Goal: Information Seeking & Learning: Find specific fact

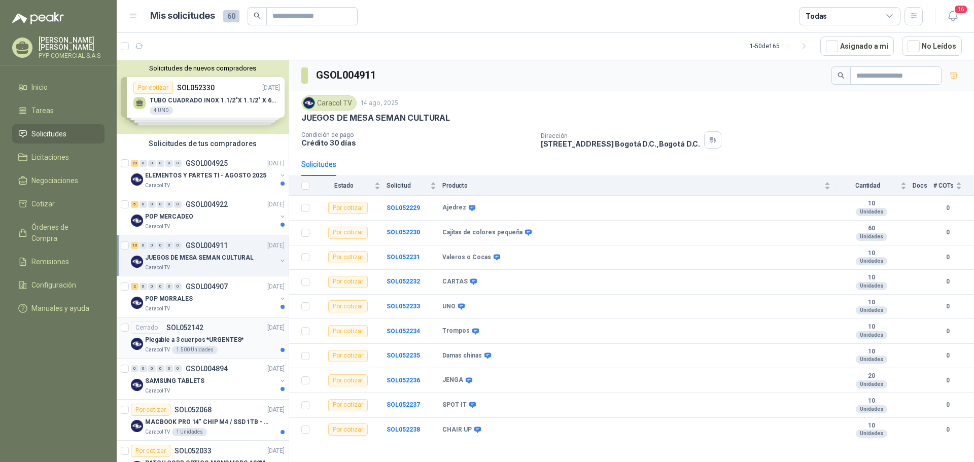
click at [215, 329] on div "Cerrado SOL052142 [DATE]" at bounding box center [208, 328] width 154 height 12
click at [230, 345] on p "Plegable a 3 cuerpos *URGENTES*" at bounding box center [194, 340] width 98 height 10
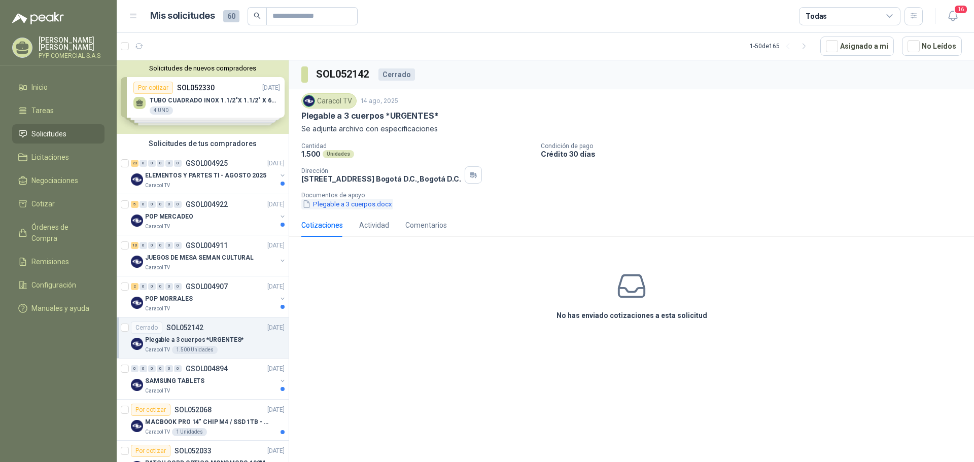
click at [354, 206] on button "Plegable a 3 cuerpos.docx" at bounding box center [347, 204] width 92 height 11
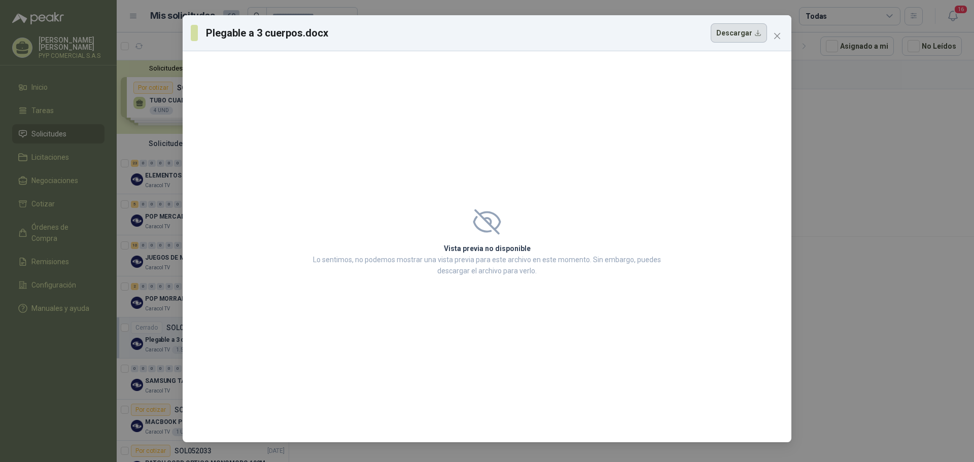
click at [729, 39] on button "Descargar" at bounding box center [739, 32] width 56 height 19
click at [779, 31] on button "Close" at bounding box center [777, 36] width 16 height 16
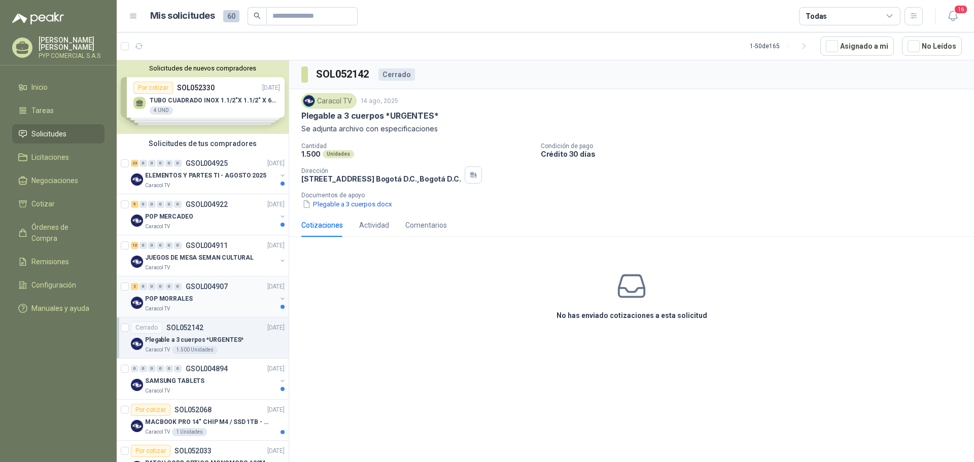
click at [218, 285] on p "GSOL004907" at bounding box center [207, 286] width 42 height 7
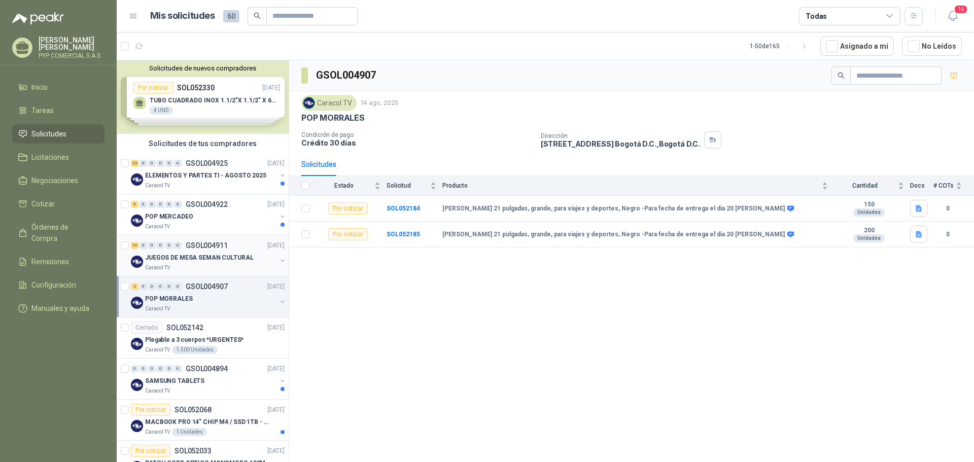
click at [223, 267] on div "Caracol TV" at bounding box center [210, 268] width 131 height 8
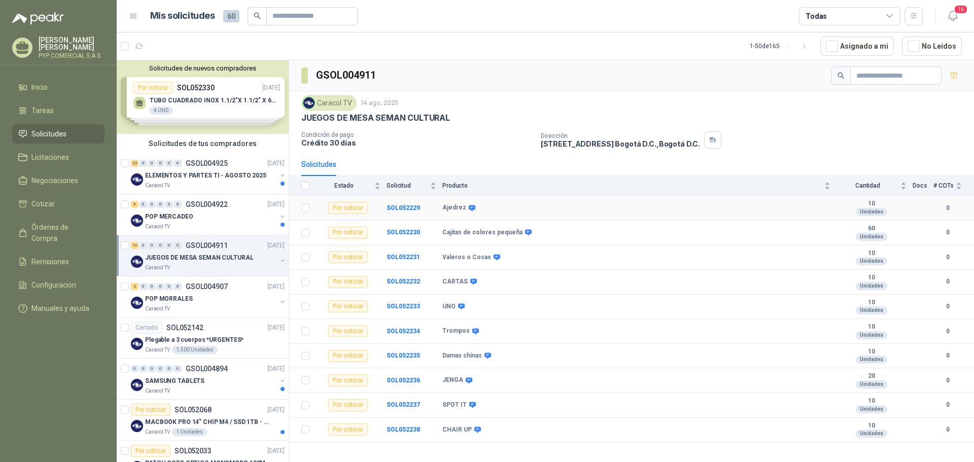
click at [474, 203] on td "Ajedrez" at bounding box center [640, 208] width 394 height 25
click at [469, 211] on icon at bounding box center [472, 208] width 7 height 6
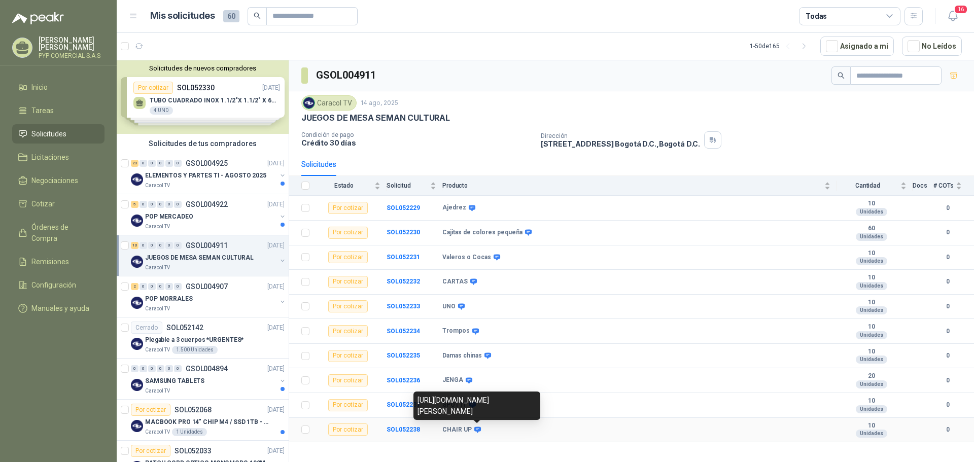
drag, startPoint x: 453, startPoint y: 411, endPoint x: 415, endPoint y: 381, distance: 48.7
click at [415, 392] on div "https://www.panamericana.com.co/juego-de-mesa-chair-up-silla-arriba-671720/p" at bounding box center [477, 406] width 127 height 28
copy div "https://www.panamericana.com.co/juego-de-mesa-chair-up-silla-arriba-671720/p"
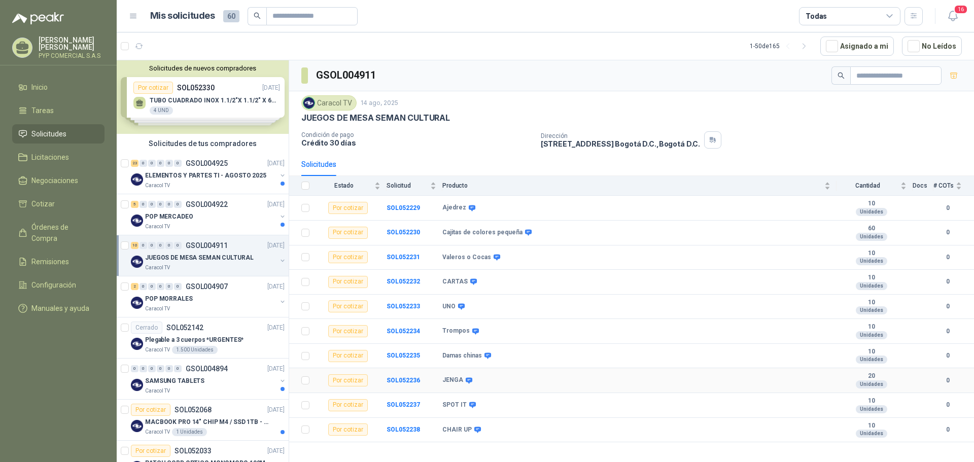
drag, startPoint x: 455, startPoint y: 387, endPoint x: 437, endPoint y: 378, distance: 20.2
click at [427, 375] on body "Alma Alvarez Marciales PYP COMERCIAL S.A.S Inicio Tareas Solicitudes Licitacion…" at bounding box center [487, 231] width 974 height 462
drag, startPoint x: 463, startPoint y: 388, endPoint x: 458, endPoint y: 378, distance: 11.8
click at [436, 372] on body "Alma Alvarez Marciales PYP COMERCIAL S.A.S Inicio Tareas Solicitudes Licitacion…" at bounding box center [487, 231] width 974 height 462
click at [499, 409] on div "SPOT IT" at bounding box center [637, 405] width 388 height 8
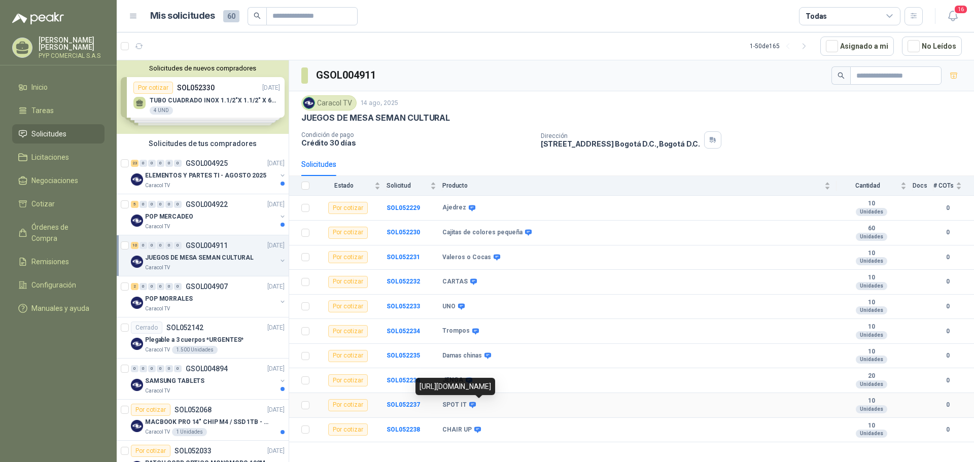
drag, startPoint x: 441, startPoint y: 388, endPoint x: 419, endPoint y: 372, distance: 27.2
click at [419, 378] on div "https://listado.mercadolibre.com.co/spot-it" at bounding box center [456, 386] width 80 height 17
copy div "https://listado.mercadolibre.com.co/spot-it"
